Goal: Transaction & Acquisition: Purchase product/service

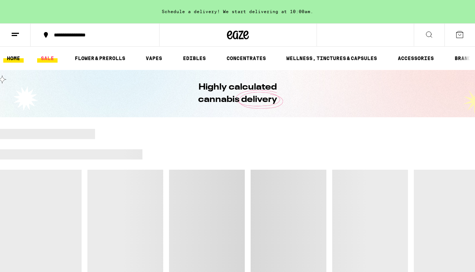
click at [44, 58] on link "SALE" at bounding box center [47, 58] width 20 height 9
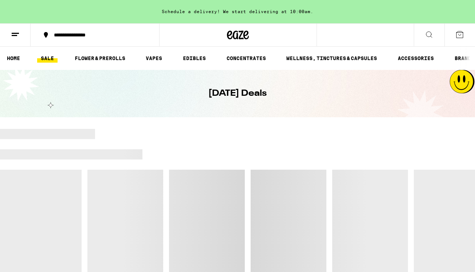
scroll to position [41, 0]
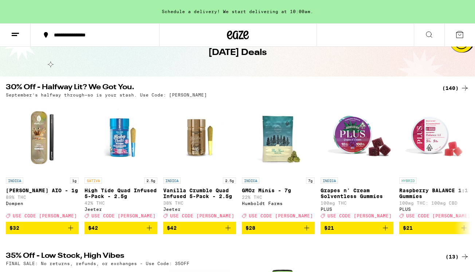
click at [452, 86] on div "(140)" at bounding box center [455, 88] width 27 height 9
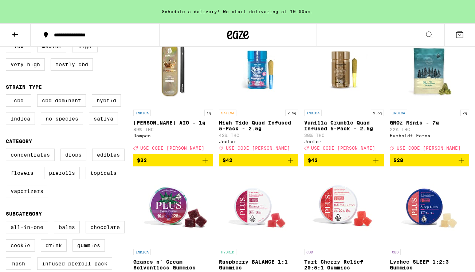
scroll to position [98, 0]
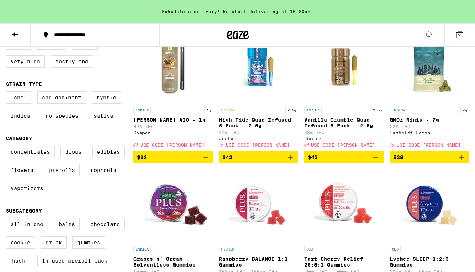
click at [56, 176] on label "Prerolls" at bounding box center [62, 170] width 36 height 12
click at [8, 147] on input "Prerolls" at bounding box center [7, 147] width 0 height 0
checkbox input "true"
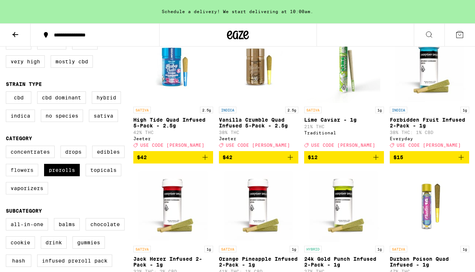
click at [7, 176] on label "Flowers" at bounding box center [22, 170] width 32 height 12
click at [7, 147] on input "Flowers" at bounding box center [7, 147] width 0 height 0
checkbox input "true"
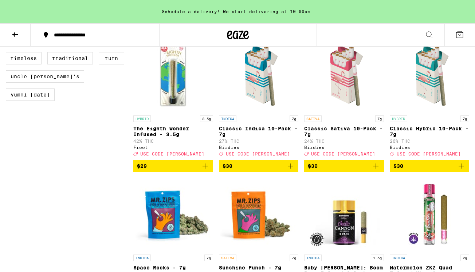
scroll to position [645, 0]
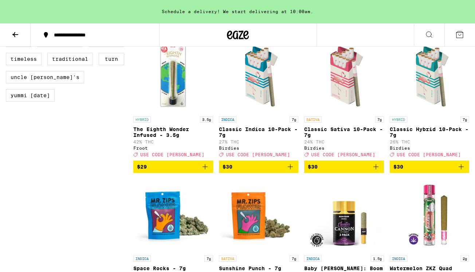
click at [375, 171] on icon "Add to bag" at bounding box center [375, 166] width 9 height 9
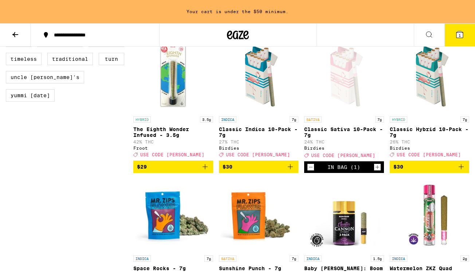
click at [461, 171] on icon "Add to bag" at bounding box center [460, 166] width 9 height 9
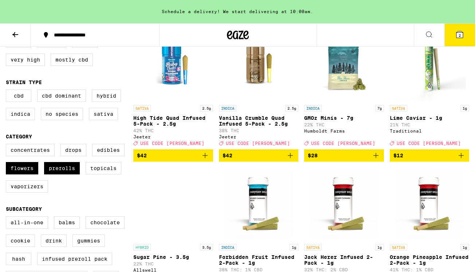
scroll to position [96, 0]
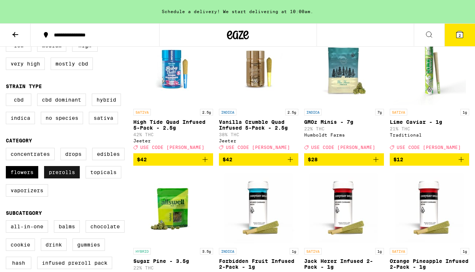
click at [55, 178] on label "Prerolls" at bounding box center [62, 172] width 36 height 12
click at [8, 149] on input "Prerolls" at bounding box center [7, 149] width 0 height 0
checkbox input "false"
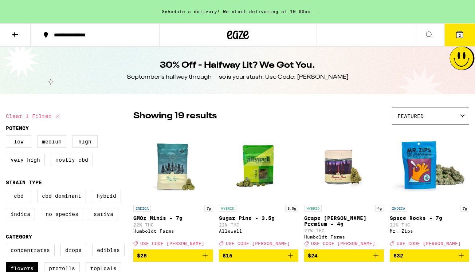
click at [422, 116] on span "Featured" at bounding box center [410, 116] width 26 height 6
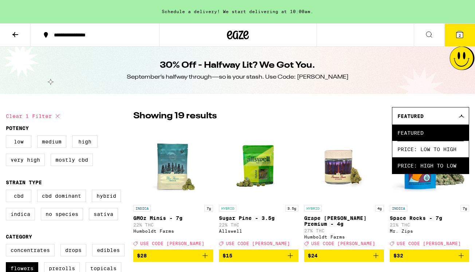
click at [417, 170] on span "Price: High to Low" at bounding box center [430, 165] width 66 height 16
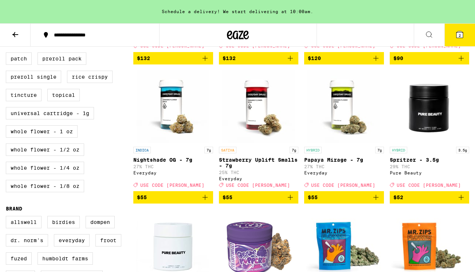
scroll to position [359, 0]
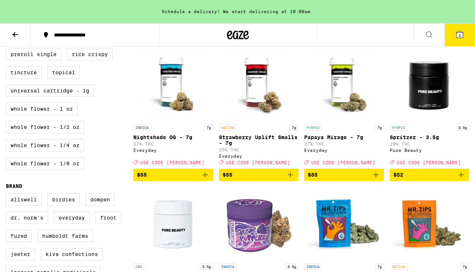
click at [446, 179] on span "$52" at bounding box center [429, 174] width 72 height 9
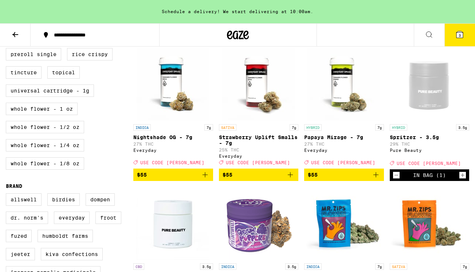
click at [454, 33] on button "3" at bounding box center [459, 35] width 31 height 23
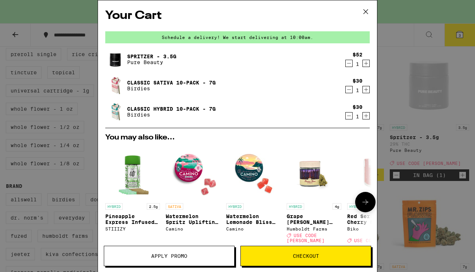
scroll to position [115, 0]
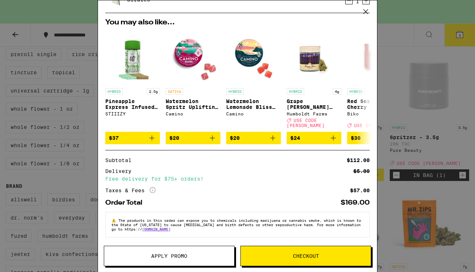
click at [178, 260] on button "Apply Promo" at bounding box center [169, 256] width 131 height 20
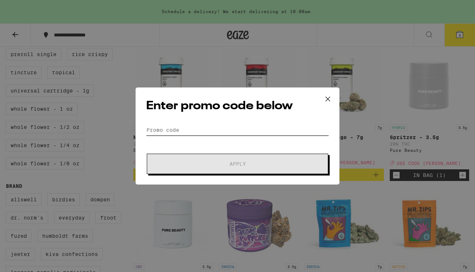
click at [189, 128] on input "Promo Code" at bounding box center [237, 129] width 183 height 11
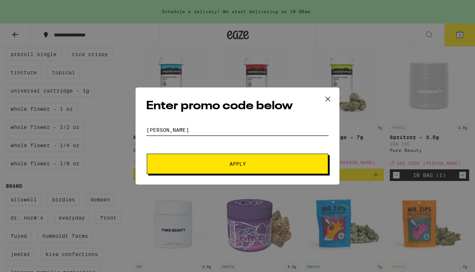
type input "[PERSON_NAME]"
click at [220, 163] on span "Apply" at bounding box center [237, 163] width 131 height 5
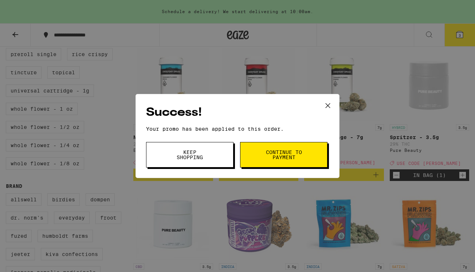
click at [274, 160] on span "Continue to payment" at bounding box center [283, 155] width 37 height 10
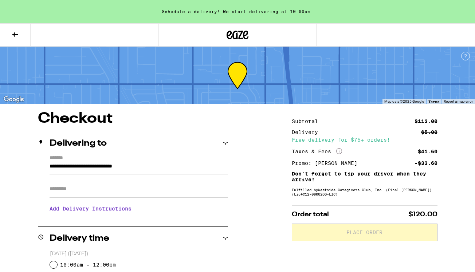
click at [12, 36] on icon at bounding box center [15, 34] width 9 height 9
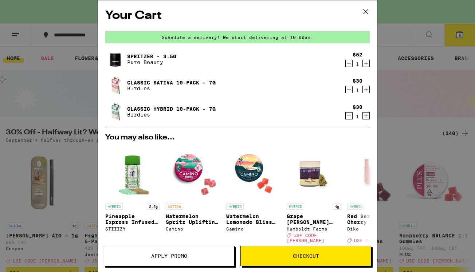
click at [347, 117] on icon "Decrement" at bounding box center [348, 115] width 7 height 9
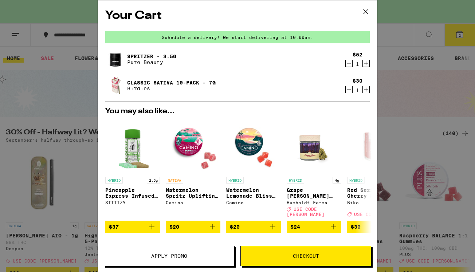
click at [364, 11] on icon at bounding box center [365, 11] width 4 height 4
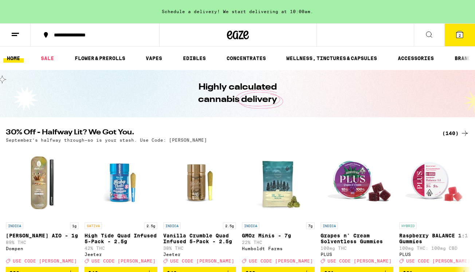
click at [455, 39] on button "2" at bounding box center [459, 35] width 31 height 23
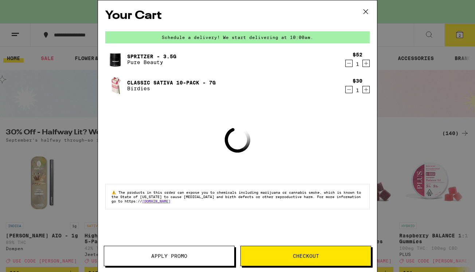
click at [266, 251] on button "Checkout" at bounding box center [305, 256] width 131 height 20
